Goal: Information Seeking & Learning: Learn about a topic

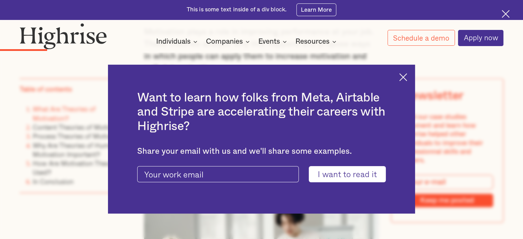
scroll to position [860, 0]
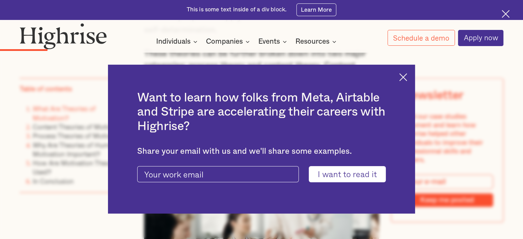
click at [407, 77] on img at bounding box center [403, 77] width 8 height 8
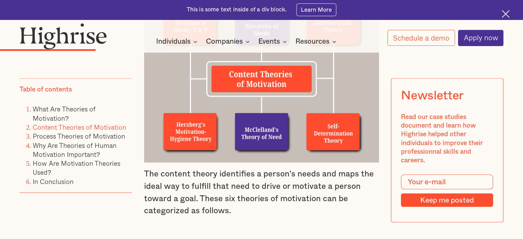
scroll to position [1238, 0]
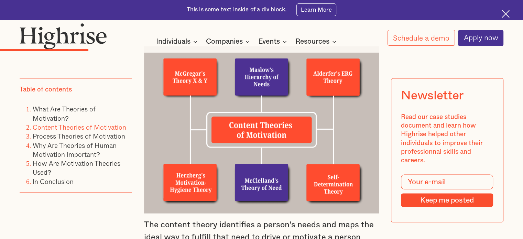
click at [243, 109] on img at bounding box center [261, 129] width 235 height 167
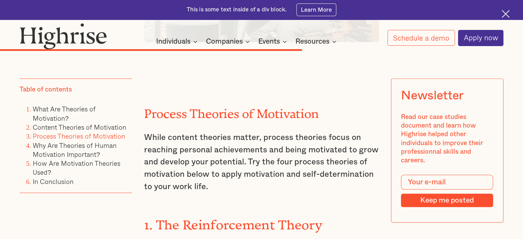
scroll to position [3301, 0]
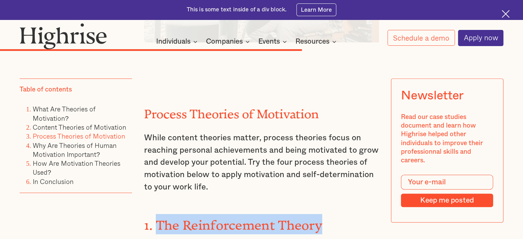
drag, startPoint x: 156, startPoint y: 127, endPoint x: 322, endPoint y: 123, distance: 166.1
click at [322, 218] on strong "1. The Reinforcement Theory" at bounding box center [233, 222] width 178 height 8
copy strong "The Reinforcement Theory"
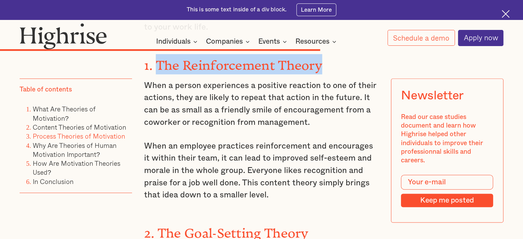
scroll to position [3473, 0]
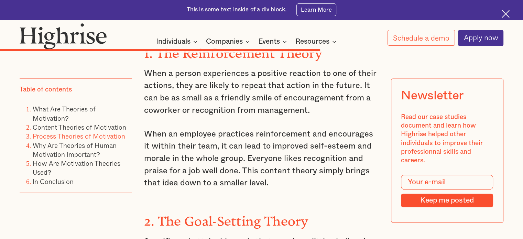
click at [167, 214] on strong "2. The Goal-Setting Theory" at bounding box center [226, 218] width 164 height 8
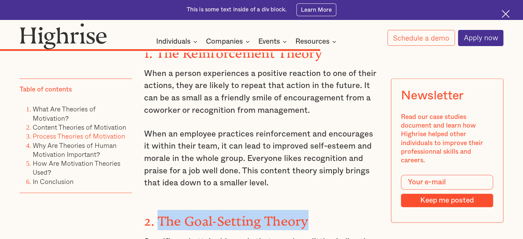
drag, startPoint x: 155, startPoint y: 118, endPoint x: 310, endPoint y: 117, distance: 155.8
click at [310, 210] on h3 "2. The Goal-Setting Theory" at bounding box center [261, 220] width 235 height 20
copy strong "The Goal-Setting Theory"
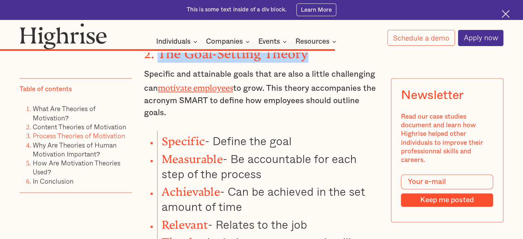
scroll to position [3713, 0]
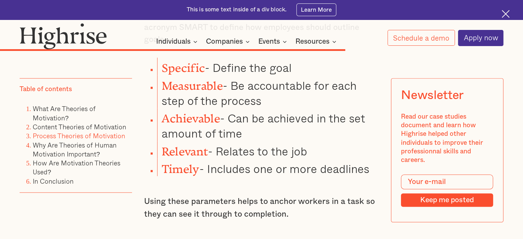
drag, startPoint x: 159, startPoint y: 137, endPoint x: 279, endPoint y: 143, distance: 120.1
copy strong "Expectancy Theory"
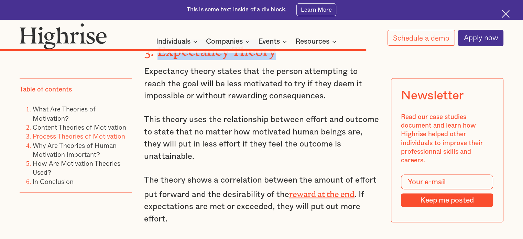
scroll to position [3920, 0]
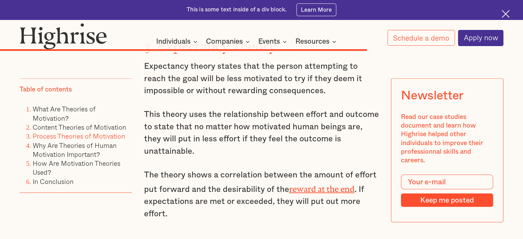
drag, startPoint x: 161, startPoint y: 122, endPoint x: 247, endPoint y: 130, distance: 85.7
copy strong "Equity Theory"
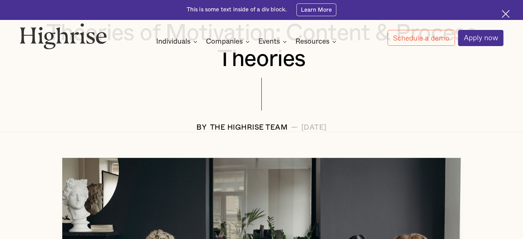
scroll to position [103, 0]
